Goal: Book appointment/travel/reservation

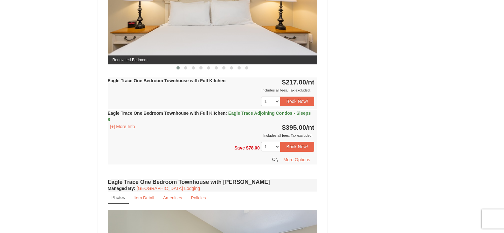
scroll to position [222, 0]
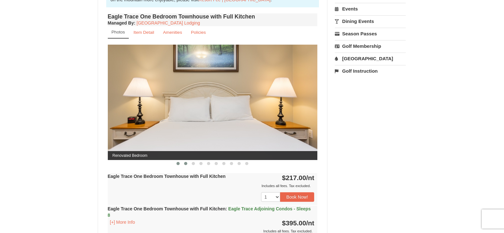
click at [186, 164] on span at bounding box center [185, 163] width 3 height 3
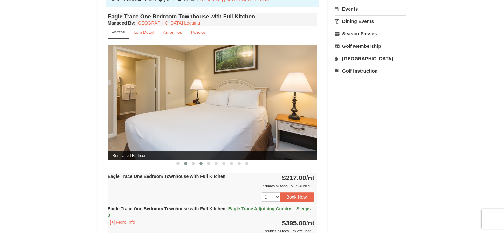
click at [203, 164] on button at bounding box center [201, 163] width 8 height 6
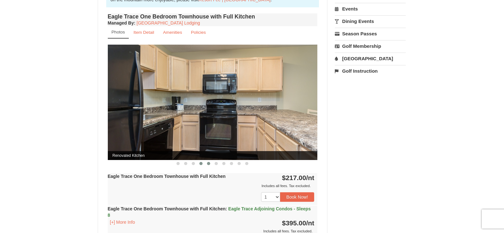
click at [209, 163] on span at bounding box center [208, 163] width 3 height 3
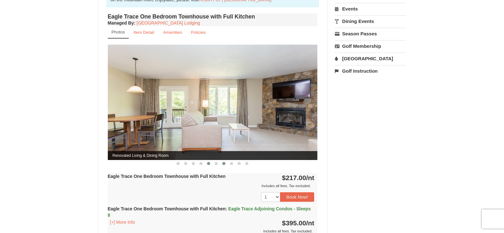
click at [224, 163] on span at bounding box center [223, 163] width 3 height 3
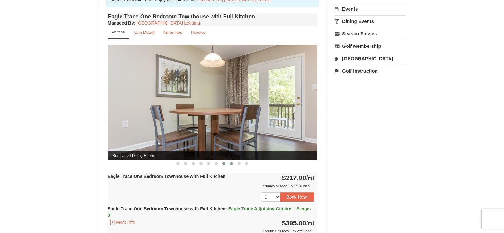
click at [229, 163] on button at bounding box center [232, 163] width 8 height 6
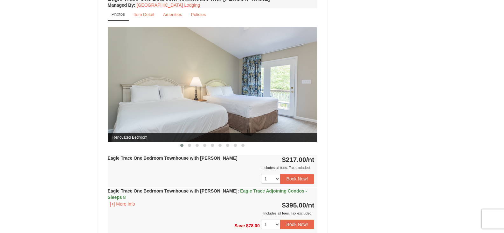
scroll to position [540, 0]
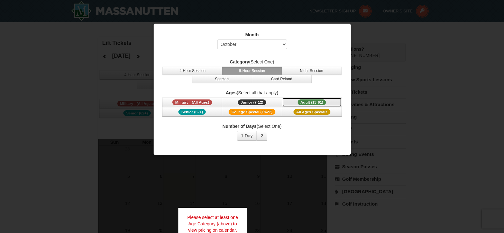
click at [308, 101] on span "Adult (13-61)" at bounding box center [312, 102] width 29 height 6
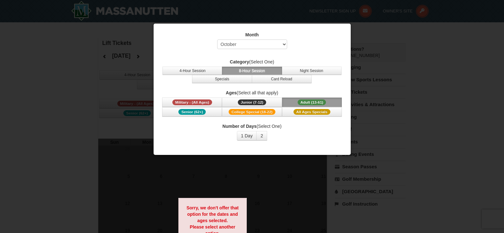
click at [282, 135] on div "Number of Days (Select One) 1 Day 2 3 4 5 6 7 8 9 10 11 12 13 14 15" at bounding box center [252, 131] width 181 height 17
click at [270, 45] on select "Select October November December January February March April May June July Aug…" at bounding box center [252, 44] width 70 height 10
click at [217, 39] on select "Select October November December January February March April May June July Aug…" at bounding box center [252, 44] width 70 height 10
click at [259, 45] on select "Select October November December January February March April May June July Aug…" at bounding box center [252, 44] width 70 height 10
select select "12"
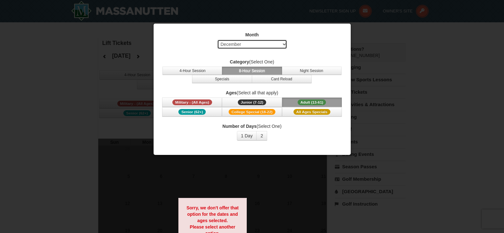
click at [217, 39] on select "Select October November December January February March April May June July Aug…" at bounding box center [252, 44] width 70 height 10
click at [249, 136] on button "1 Day" at bounding box center [247, 136] width 20 height 10
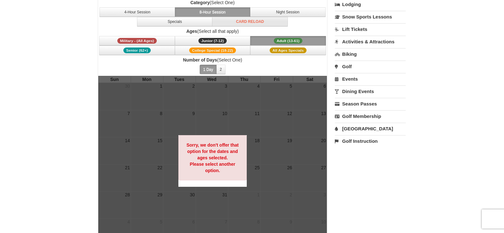
scroll to position [32, 0]
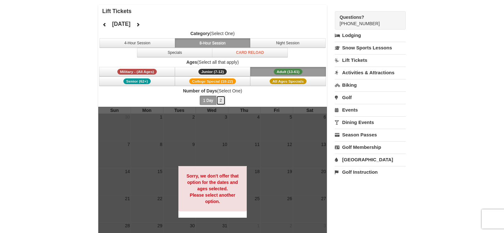
click at [221, 97] on button "2" at bounding box center [220, 100] width 9 height 10
click at [130, 24] on h4 "[DATE]" at bounding box center [121, 24] width 18 height 6
click at [140, 23] on icon at bounding box center [138, 24] width 4 height 4
click at [144, 23] on button at bounding box center [138, 25] width 13 height 10
click at [104, 22] on button at bounding box center [104, 25] width 13 height 10
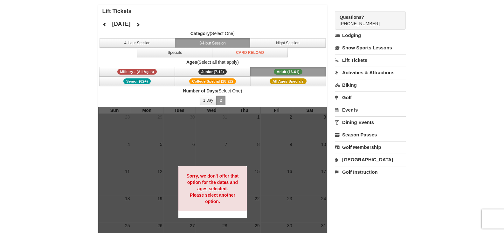
click at [292, 73] on span "Adult (13-61)" at bounding box center [288, 72] width 29 height 6
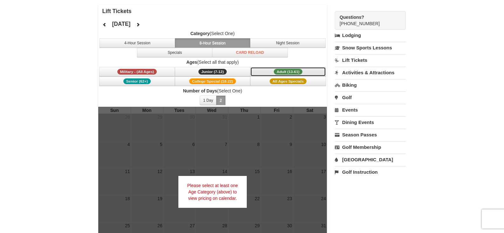
click at [292, 73] on span "Adult (13-61)" at bounding box center [288, 72] width 29 height 6
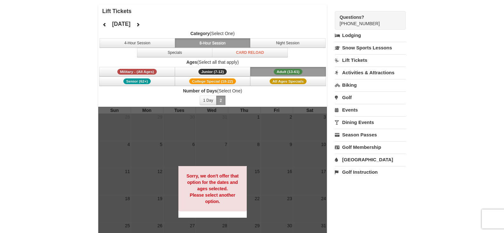
click at [359, 65] on link "Lift Tickets" at bounding box center [370, 60] width 71 height 12
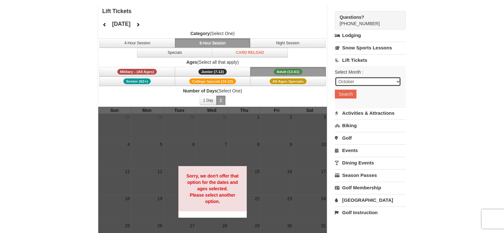
click at [358, 80] on select "October November December January February March April May June July August Sep…" at bounding box center [368, 82] width 66 height 10
select select "12"
click at [335, 77] on select "October November December January February March April May June July August Sep…" at bounding box center [368, 82] width 66 height 10
click at [352, 95] on button "Search" at bounding box center [346, 93] width 22 height 9
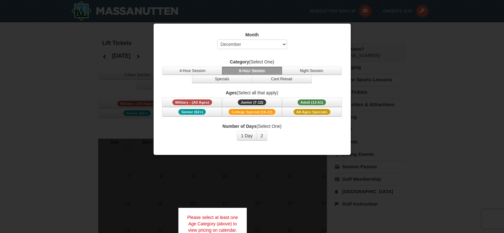
select select "12"
click at [296, 102] on button "Adult (13-61) (13 - 61)" at bounding box center [312, 102] width 60 height 10
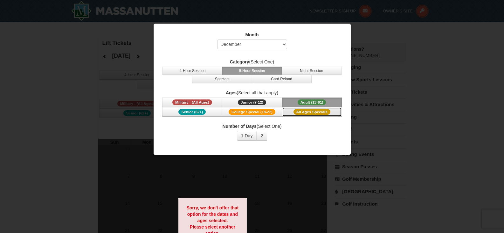
click at [295, 112] on span "All Ages Specials" at bounding box center [312, 112] width 37 height 6
click at [248, 136] on button "1 Day" at bounding box center [247, 136] width 20 height 10
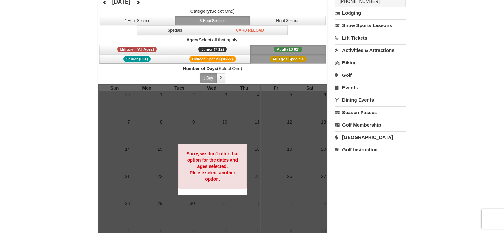
scroll to position [127, 0]
